Goal: Task Accomplishment & Management: Manage account settings

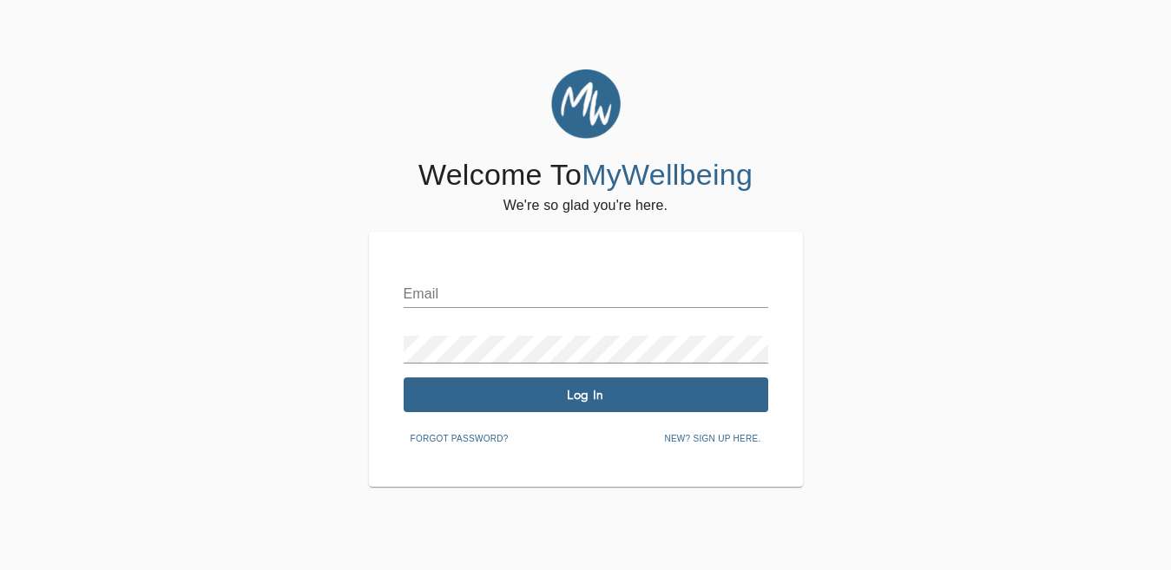
click at [382, 239] on div "Welcome To MyWellbeing We're so glad you're here. Email Password Log In Forgot …" at bounding box center [585, 277] width 1162 height 417
click at [451, 296] on input "text" at bounding box center [586, 294] width 365 height 28
type input "i"
click at [452, 296] on input "text" at bounding box center [586, 294] width 365 height 28
type input "i"
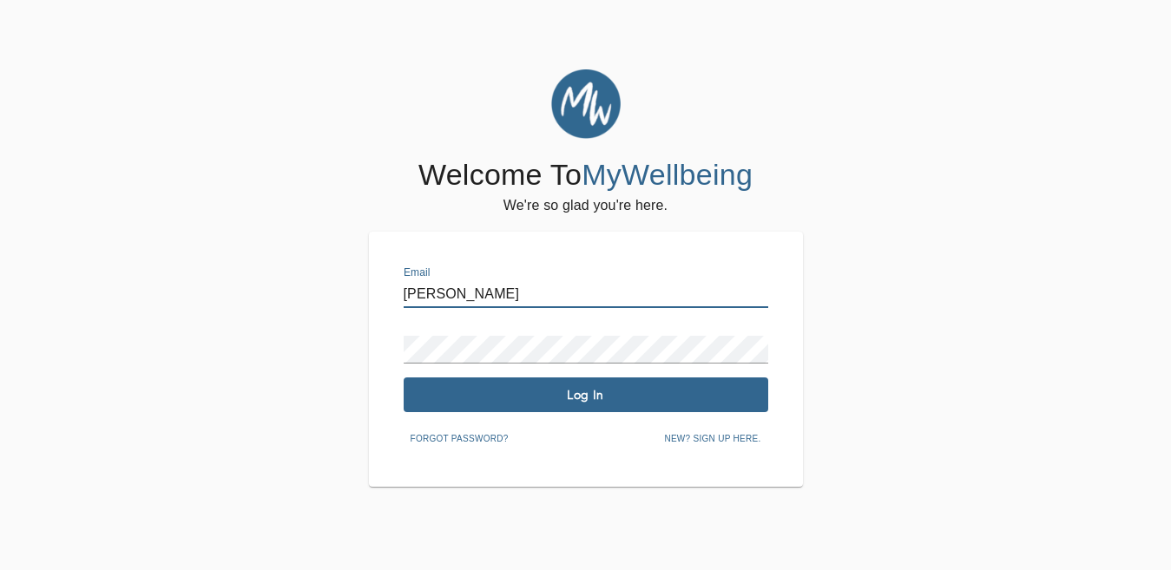
click at [452, 295] on input "[PERSON_NAME]" at bounding box center [586, 294] width 365 height 28
click at [645, 291] on input "[PERSON_NAME],[PERSON_NAME]" at bounding box center [586, 294] width 365 height 28
click at [461, 292] on input "[PERSON_NAME],[PERSON_NAME][EMAIL_ADDRESS][DOMAIN_NAME]" at bounding box center [586, 294] width 365 height 28
type input "[PERSON_NAME][EMAIL_ADDRESS][PERSON_NAME][DOMAIN_NAME]"
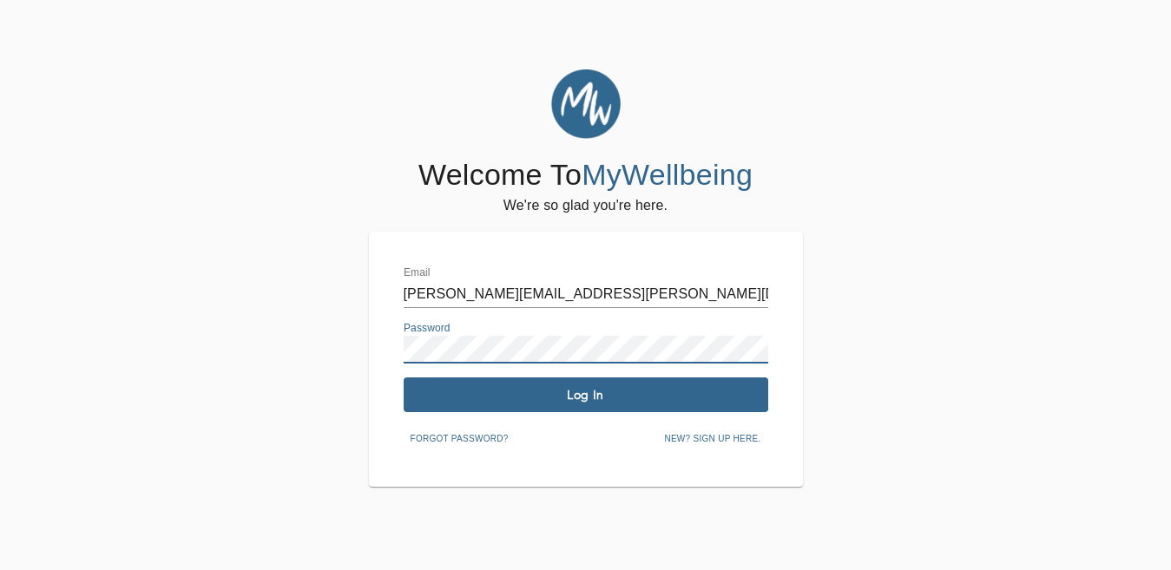
click at [485, 391] on span "Log In" at bounding box center [586, 395] width 351 height 16
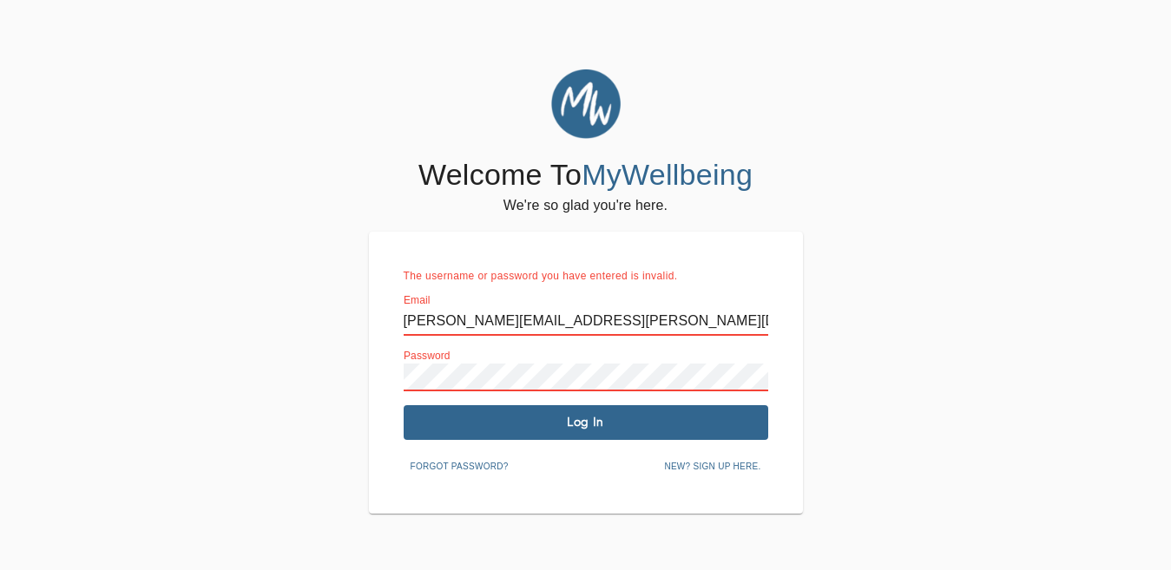
click at [358, 380] on div "Welcome To MyWellbeing We're so glad you're here. The username or password you …" at bounding box center [585, 291] width 1162 height 444
